Goal: Find specific page/section: Find specific page/section

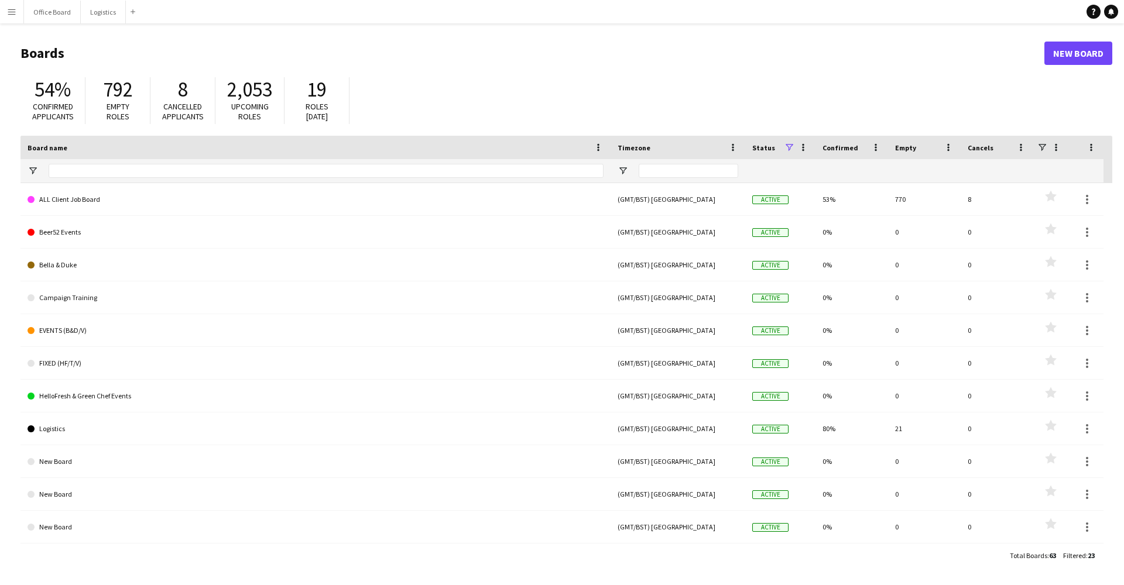
click at [15, 15] on app-icon "Menu" at bounding box center [11, 11] width 9 height 9
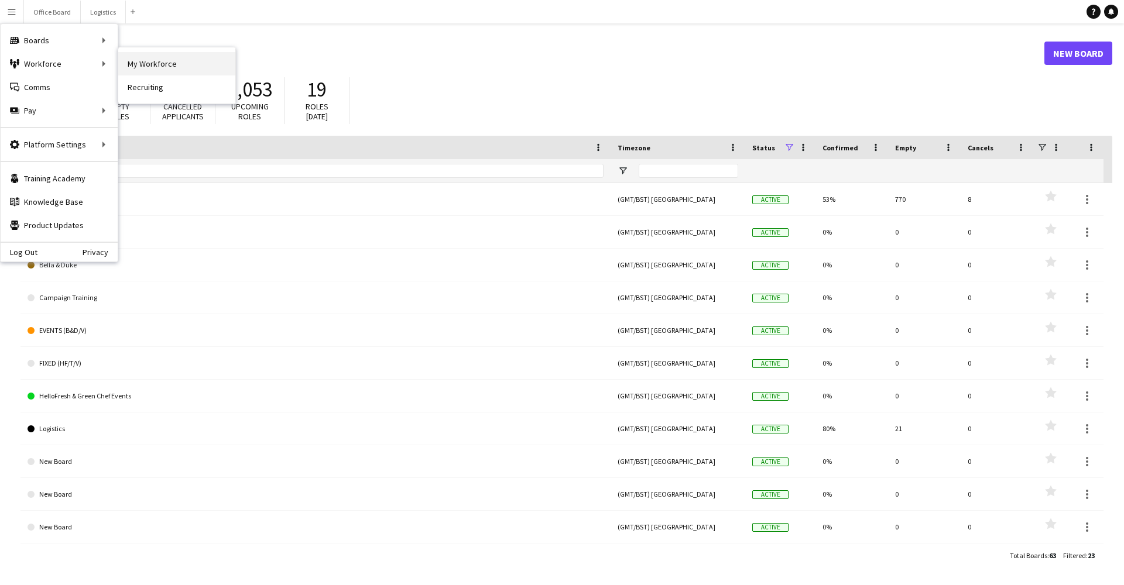
click at [124, 64] on link "My Workforce" at bounding box center [176, 63] width 117 height 23
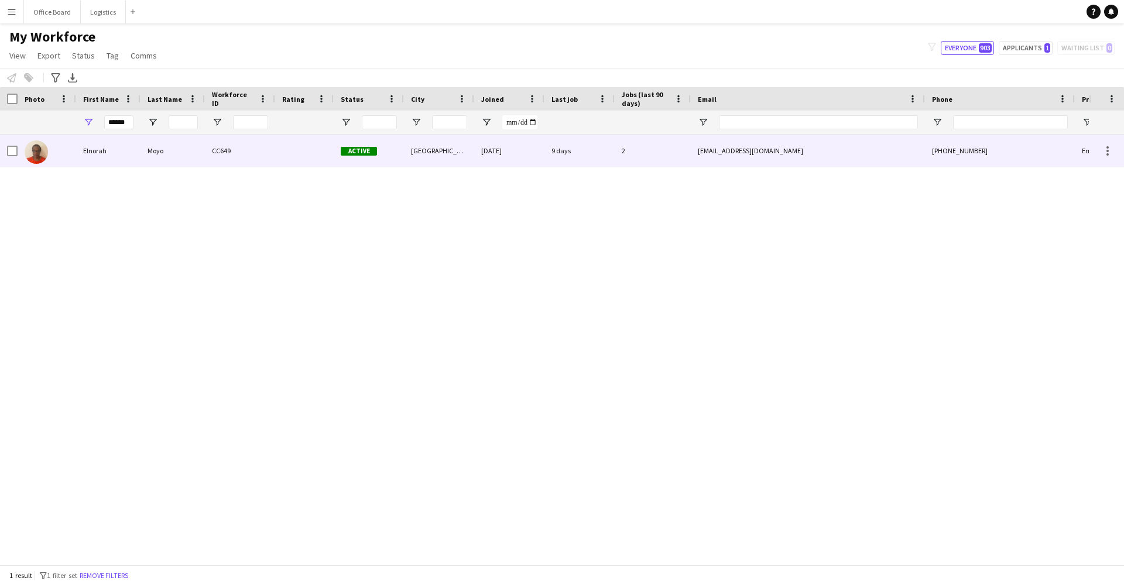
click at [125, 114] on div "******" at bounding box center [118, 122] width 29 height 23
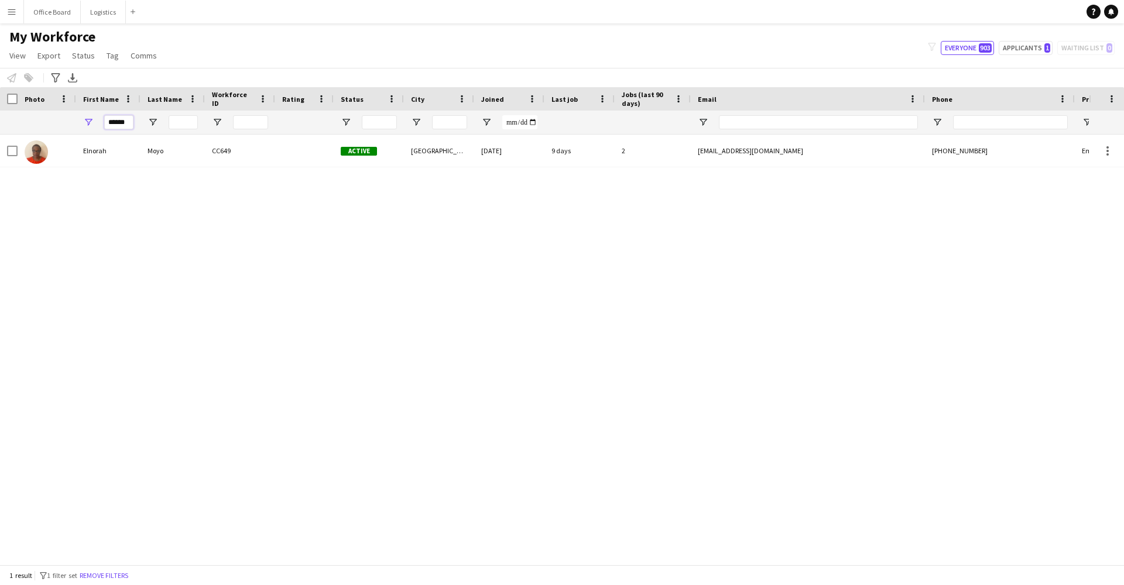
click at [122, 123] on input "******" at bounding box center [118, 122] width 29 height 14
type input "****"
click at [162, 276] on div "[PERSON_NAME] CC645 Active [GEOGRAPHIC_DATA] [DATE] 9 days 17 [PERSON_NAME][EMA…" at bounding box center [544, 350] width 1089 height 430
click at [156, 149] on div "[PERSON_NAME]" at bounding box center [172, 151] width 64 height 32
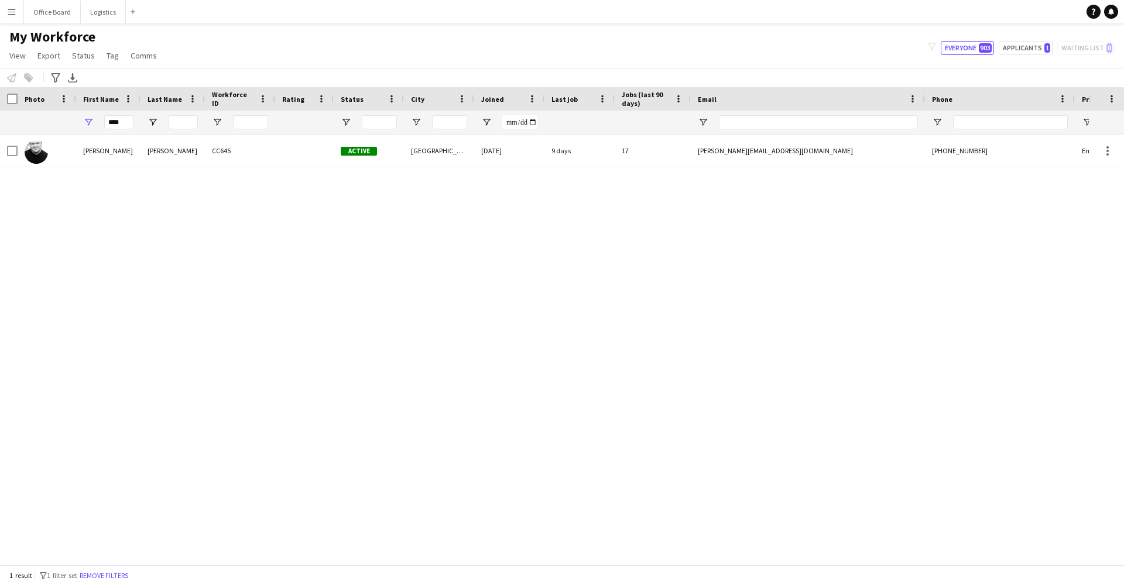
click at [162, 169] on div "[PERSON_NAME] CC645 Active [GEOGRAPHIC_DATA] [DATE] 9 days 17 [PERSON_NAME][EMA…" at bounding box center [544, 350] width 1089 height 430
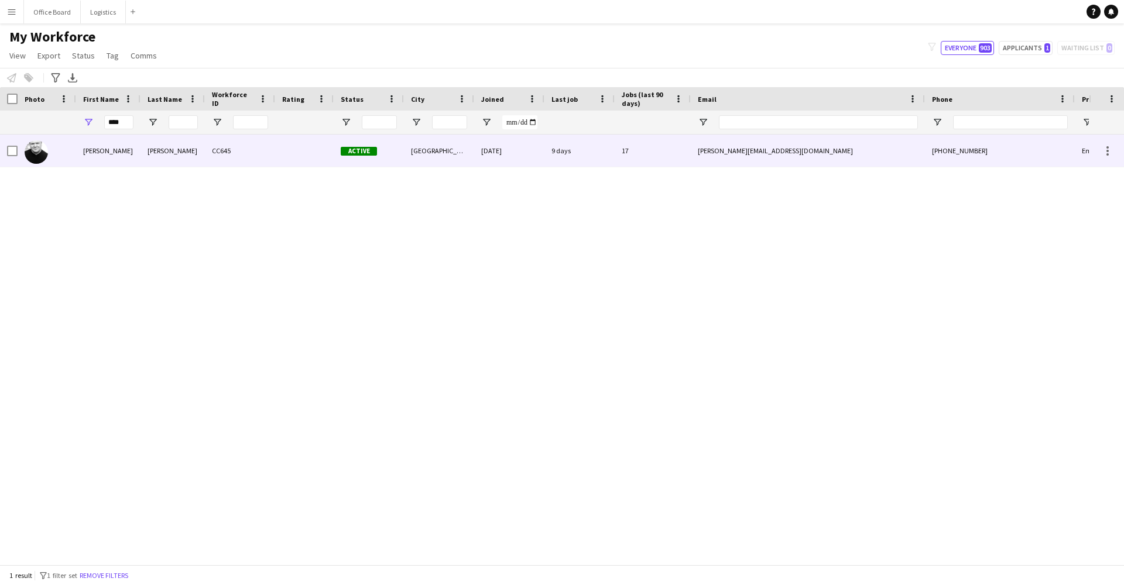
click at [175, 159] on div "[PERSON_NAME]" at bounding box center [172, 151] width 64 height 32
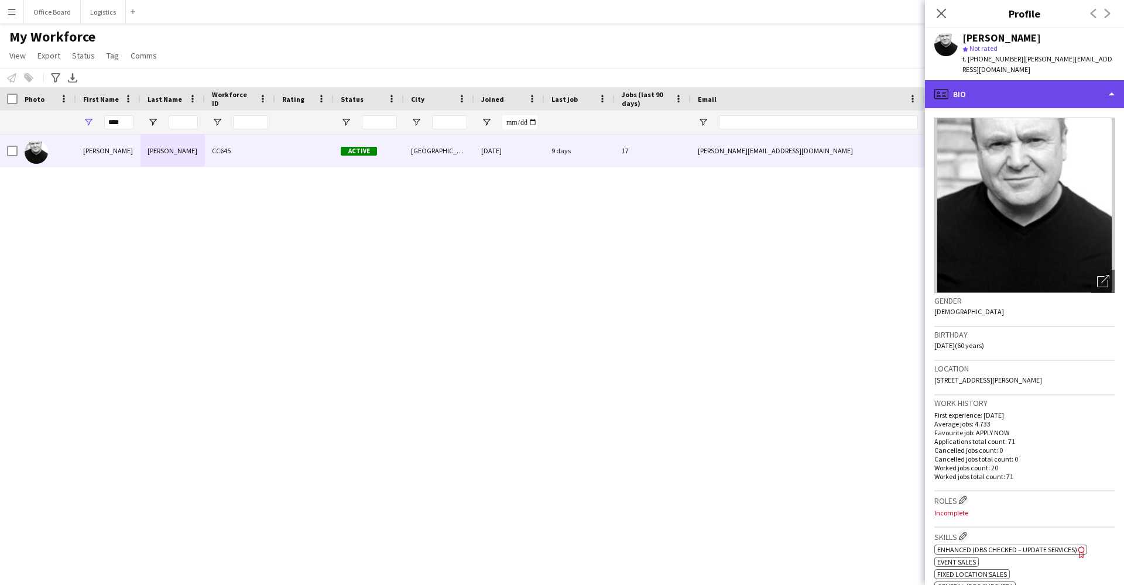
click at [1060, 84] on div "profile Bio" at bounding box center [1024, 94] width 199 height 28
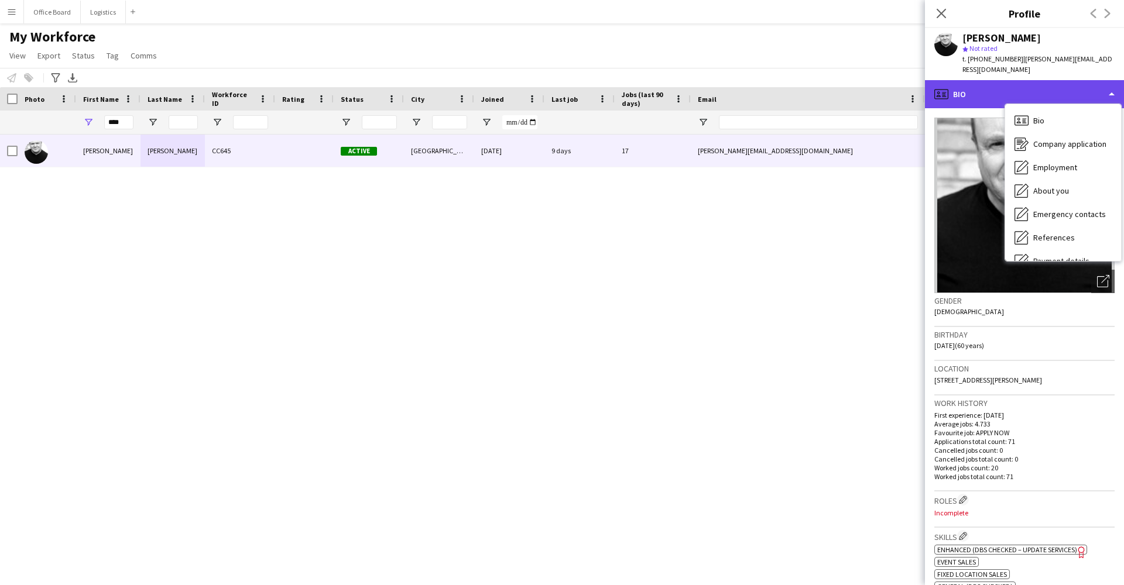
drag, startPoint x: 1060, startPoint y: 85, endPoint x: 1062, endPoint y: 92, distance: 7.4
click at [1062, 92] on div "profile Bio" at bounding box center [1024, 94] width 199 height 28
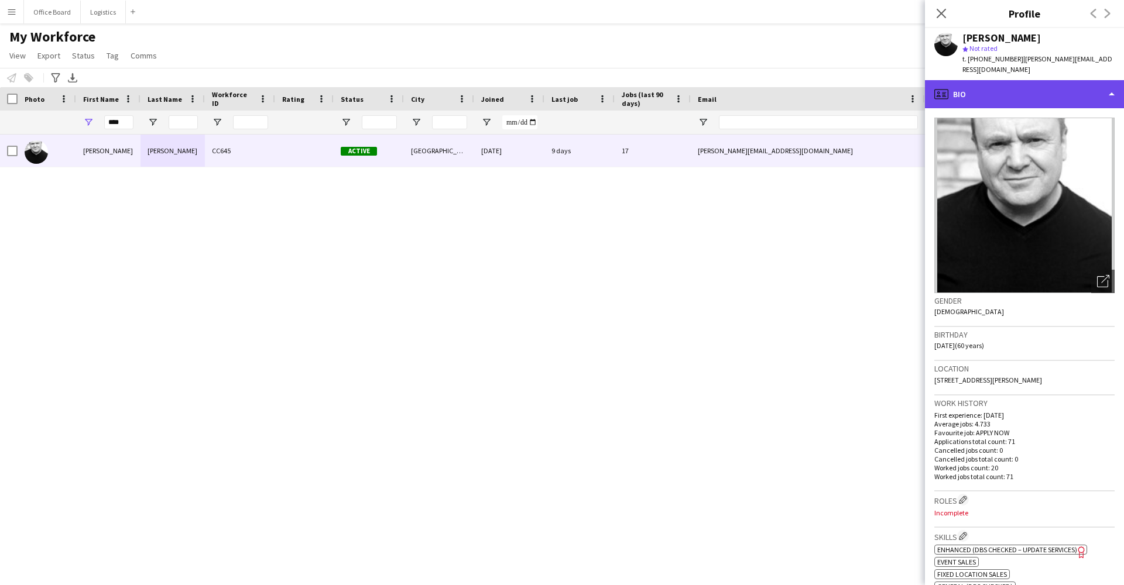
click at [1005, 82] on div "profile Bio" at bounding box center [1024, 94] width 199 height 28
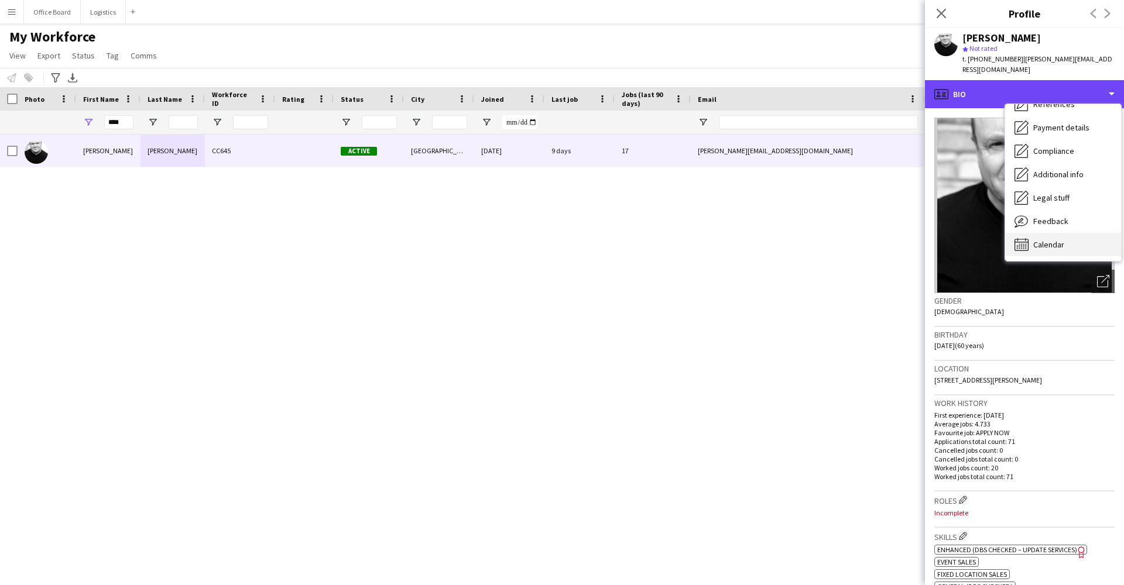
scroll to position [134, 0]
click at [1038, 239] on span "Calendar" at bounding box center [1048, 244] width 31 height 11
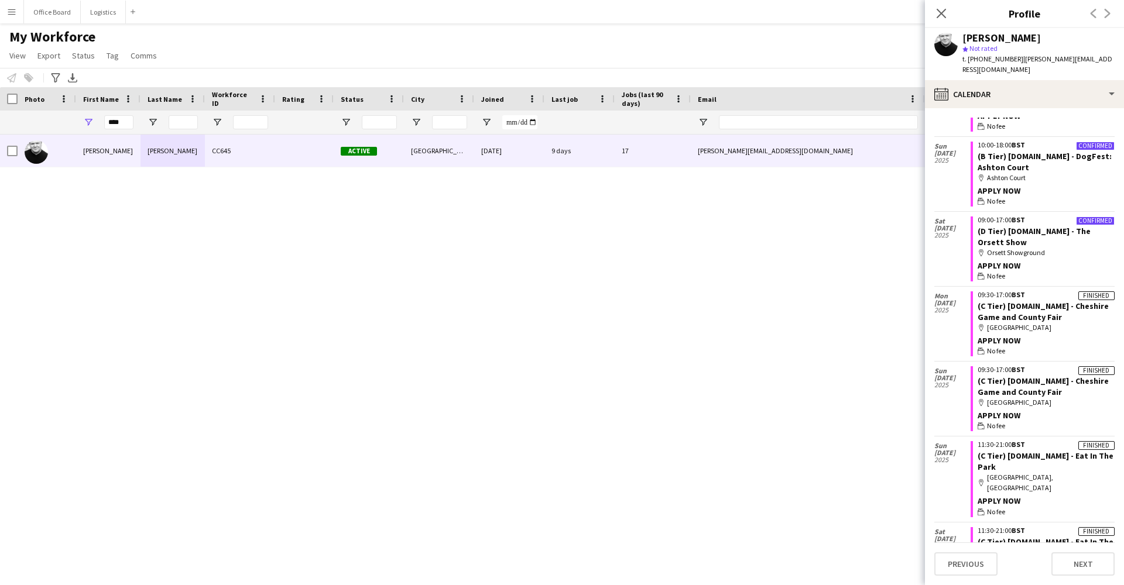
scroll to position [85, 0]
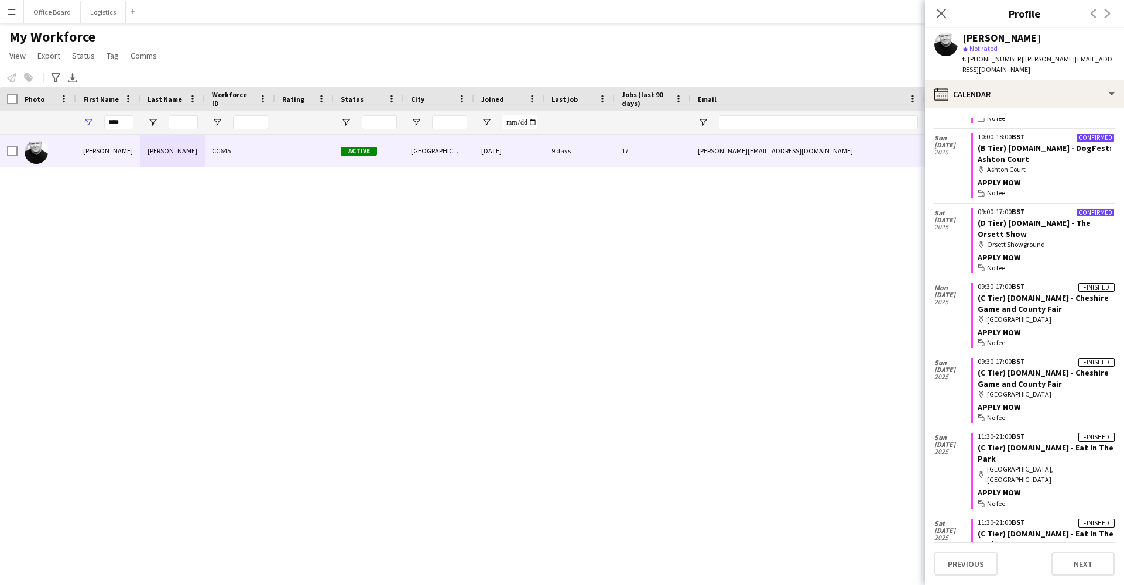
drag, startPoint x: 985, startPoint y: 73, endPoint x: 793, endPoint y: 329, distance: 320.3
click at [793, 329] on div "[PERSON_NAME] CC645 Active [GEOGRAPHIC_DATA] [DATE] 9 days 17 [PERSON_NAME][EMA…" at bounding box center [544, 350] width 1089 height 430
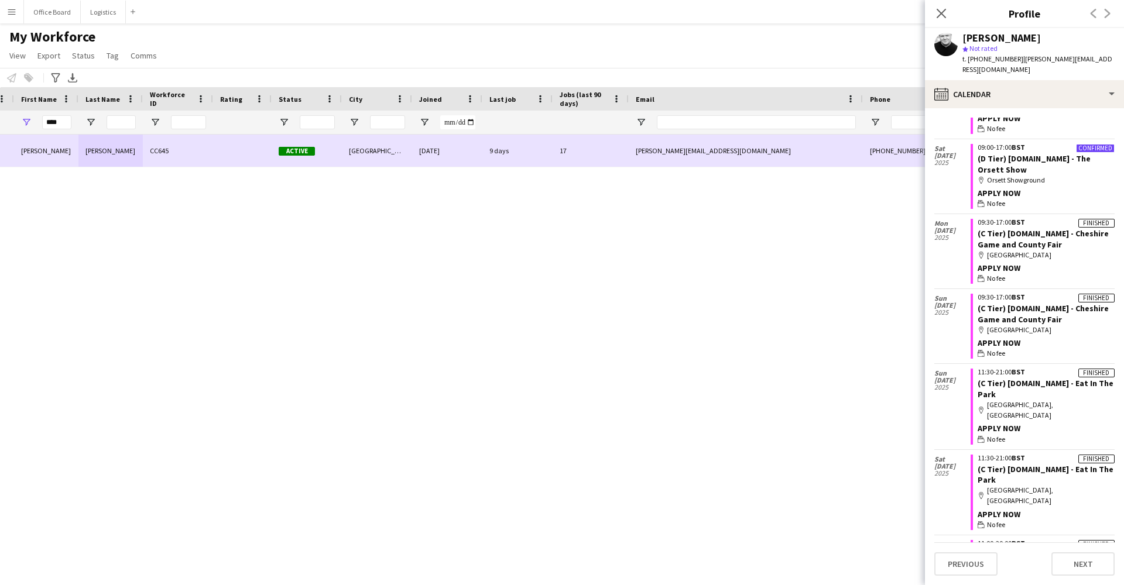
scroll to position [0, 0]
